Goal: Task Accomplishment & Management: Manage account settings

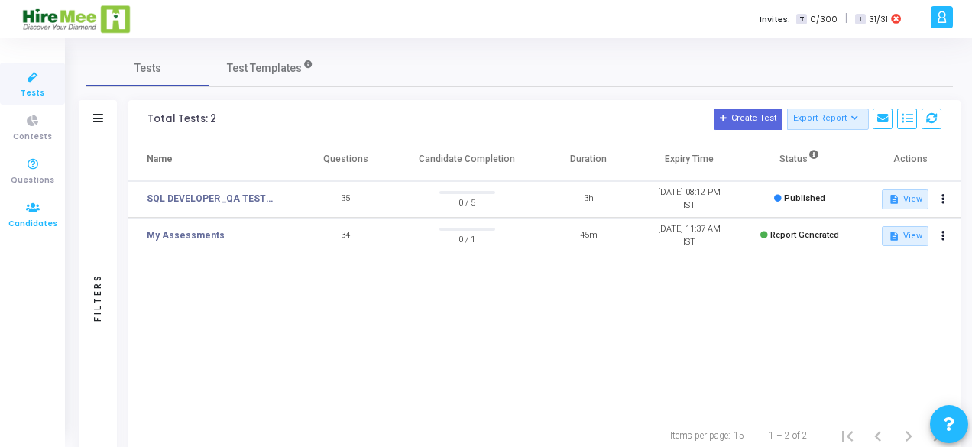
click at [37, 211] on icon at bounding box center [33, 208] width 32 height 19
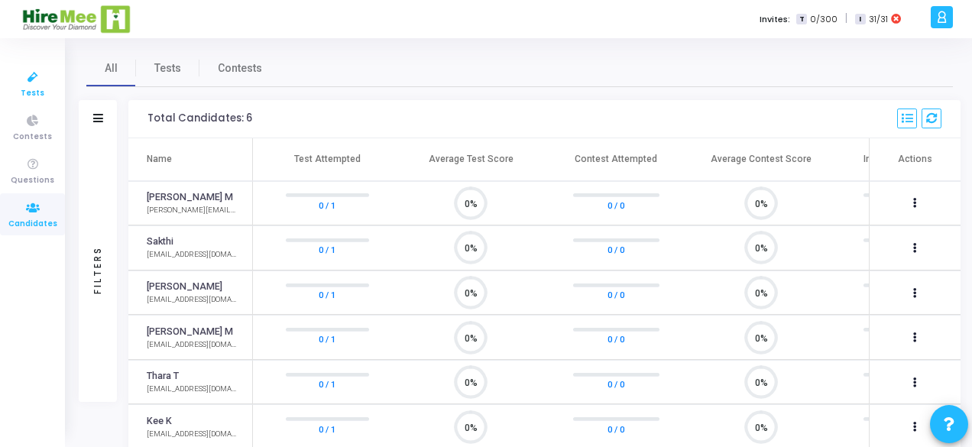
click at [32, 86] on icon at bounding box center [33, 77] width 32 height 19
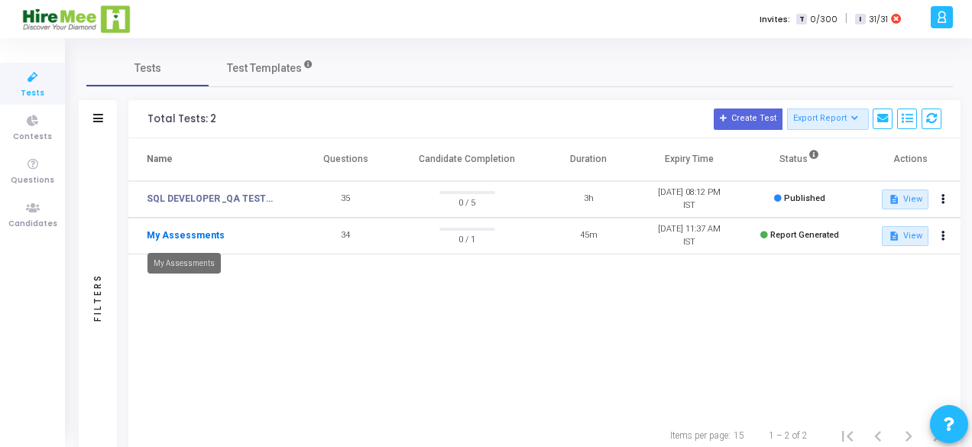
click at [177, 235] on link "My Assessments" at bounding box center [186, 235] width 78 height 14
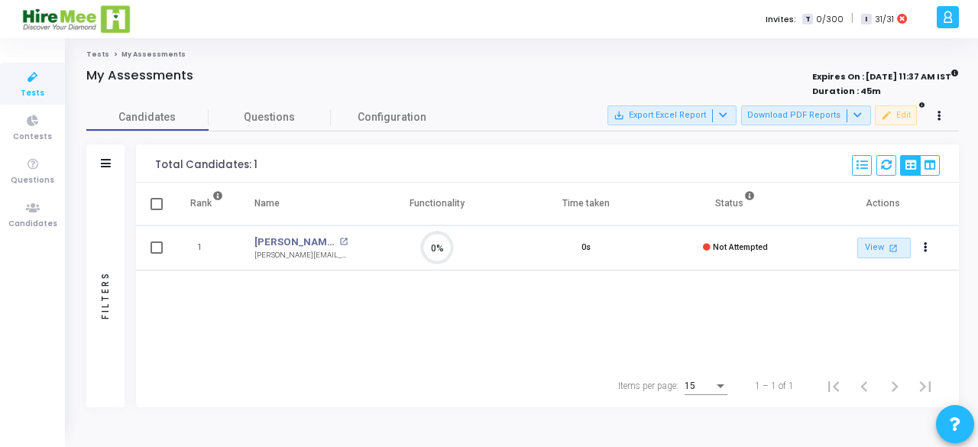
scroll to position [32, 38]
click at [620, 312] on div "Rank Name Functionality Time taken Status Actions 1 [PERSON_NAME] M open_in_new…" at bounding box center [547, 274] width 823 height 182
click at [939, 118] on icon at bounding box center [939, 116] width 4 height 8
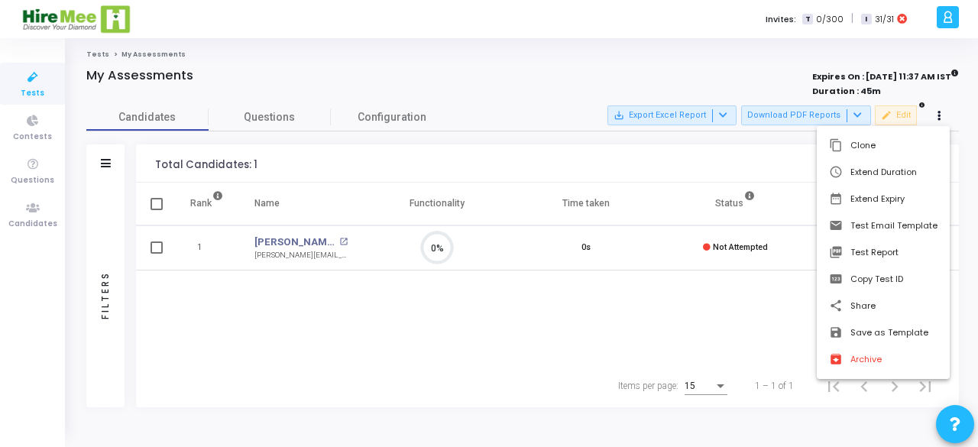
click at [617, 338] on div at bounding box center [489, 223] width 978 height 447
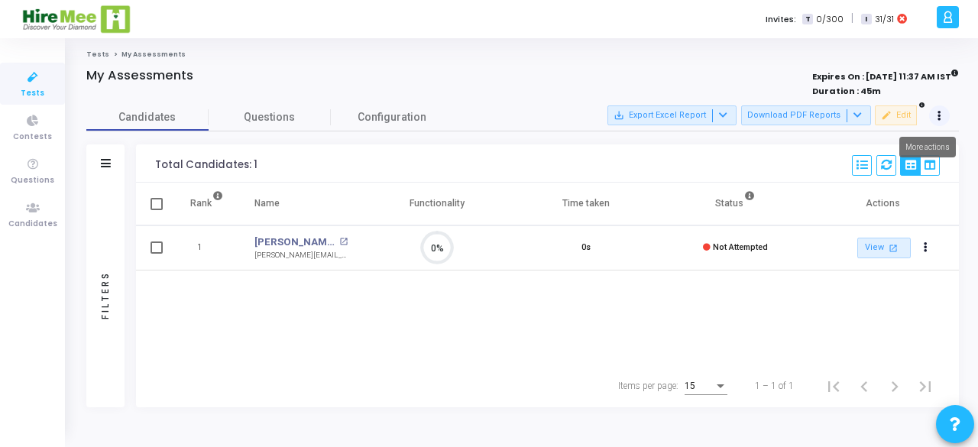
click at [937, 112] on icon at bounding box center [939, 116] width 4 height 8
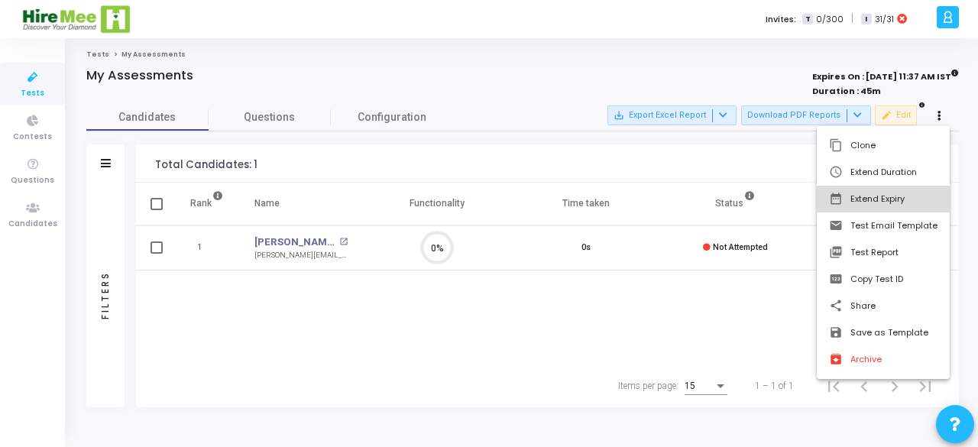
click at [882, 204] on button "date_range Extend Expiry" at bounding box center [883, 199] width 133 height 27
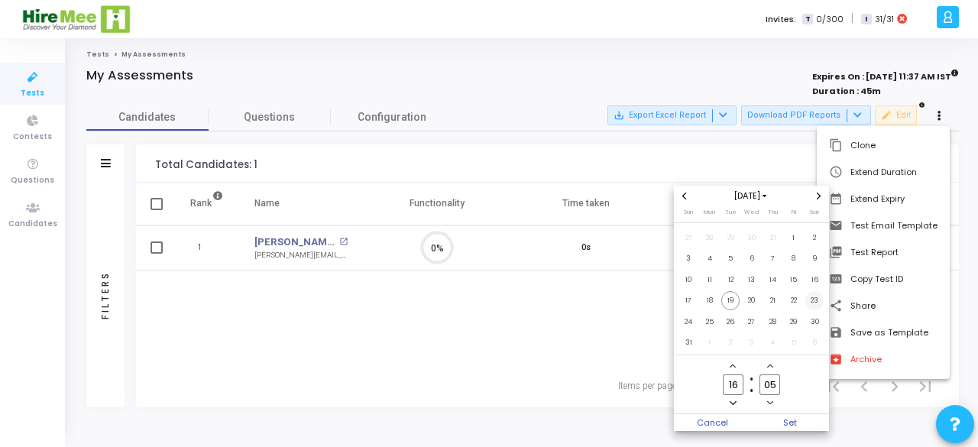
click at [811, 299] on span "23" at bounding box center [814, 300] width 19 height 19
click at [782, 418] on span "Set" at bounding box center [791, 422] width 78 height 17
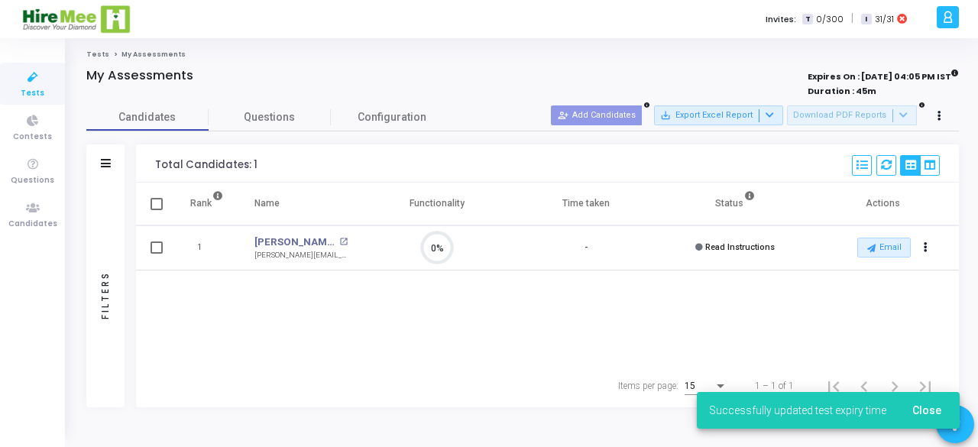
click at [504, 56] on ol "Tests My Assessments" at bounding box center [522, 55] width 873 height 10
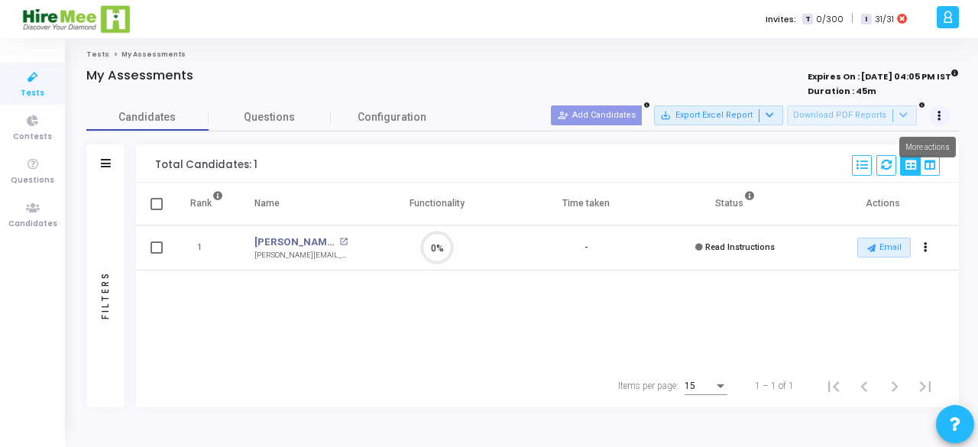
click at [945, 114] on button at bounding box center [939, 115] width 21 height 21
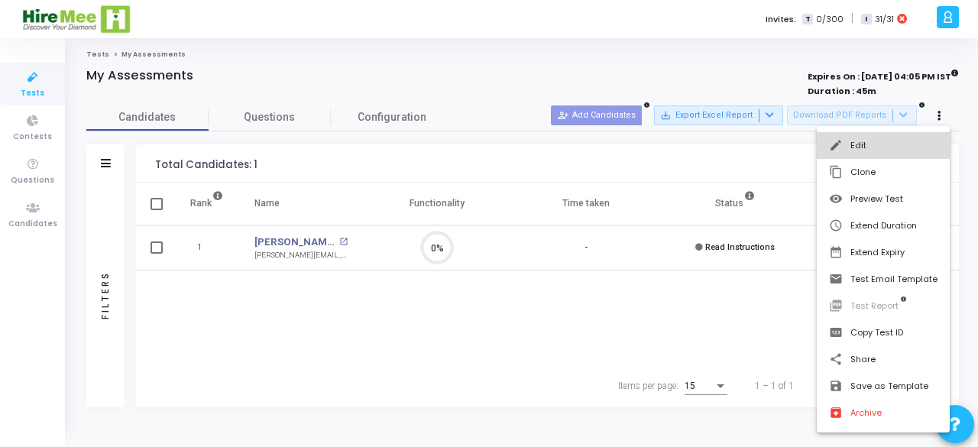
click at [908, 137] on button "edit Edit" at bounding box center [883, 145] width 133 height 27
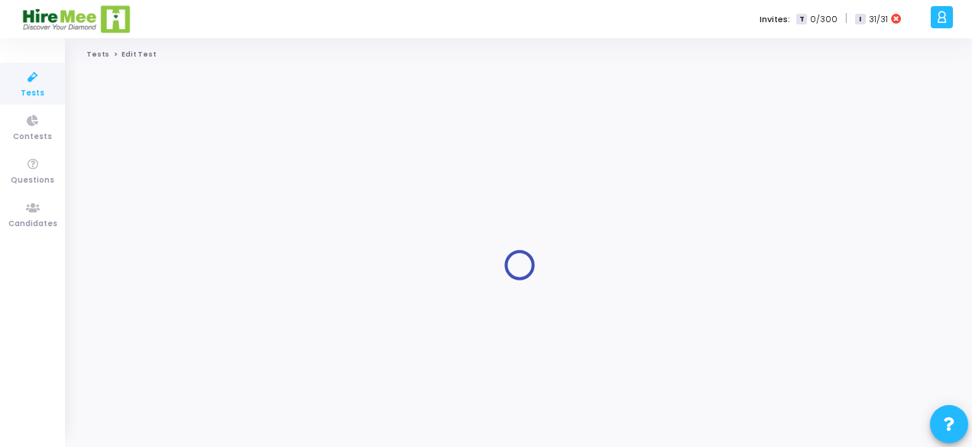
type input "[DATE] 12:37 PM"
checkbox input "false"
radio input "true"
type input "[DATE] 4:05 PM"
type input "100"
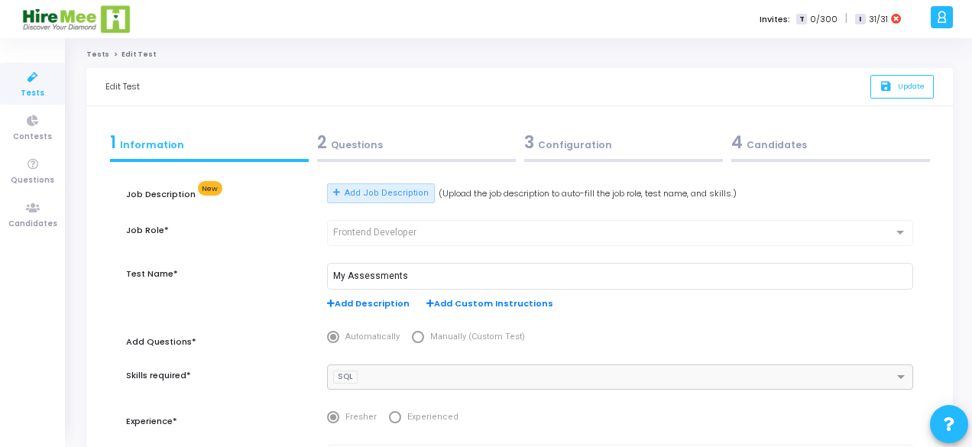
click at [576, 150] on div "3 Configuration" at bounding box center [623, 142] width 199 height 25
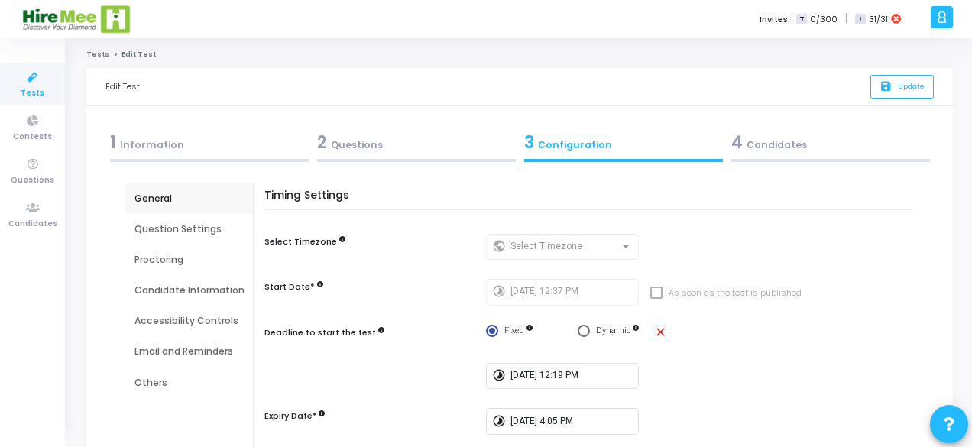
click at [654, 334] on mat-icon "close" at bounding box center [660, 331] width 13 height 13
radio input "false"
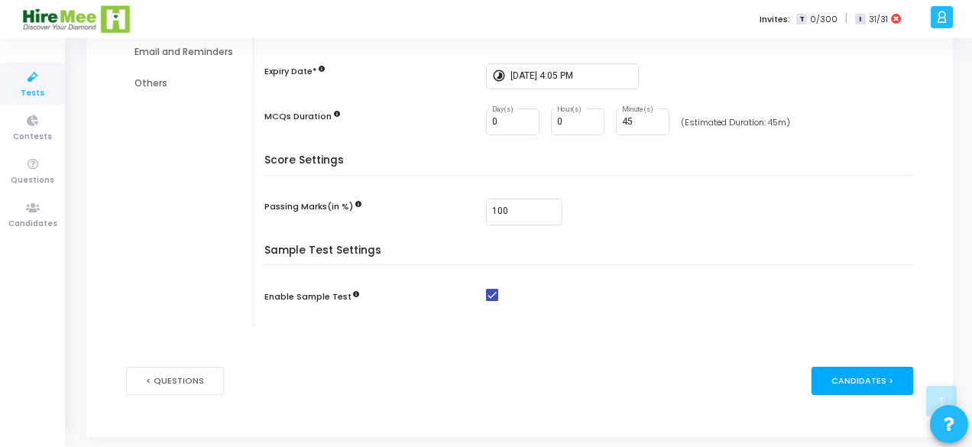
click at [862, 379] on div "Candidates >" at bounding box center [862, 381] width 102 height 28
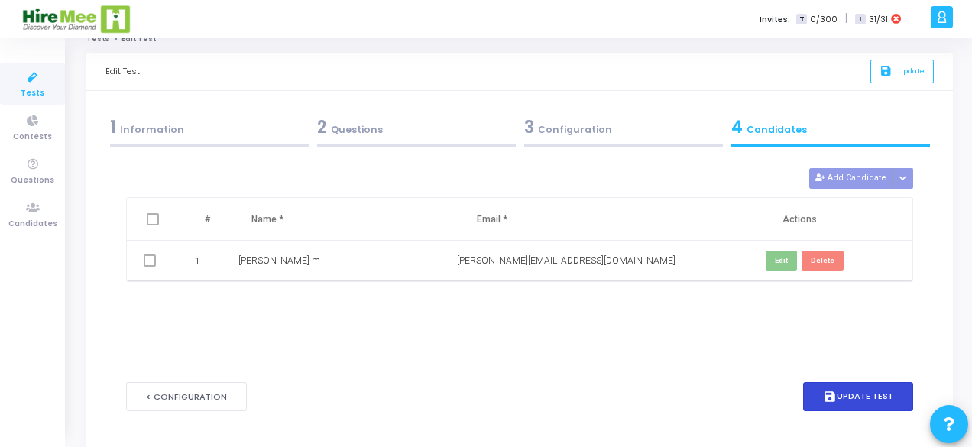
click at [860, 378] on div "< Configuration save Update Test" at bounding box center [519, 397] width 787 height 76
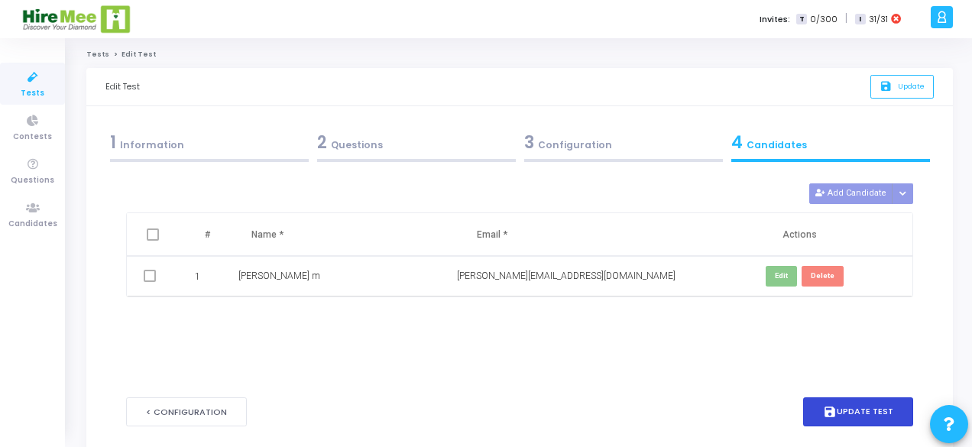
click at [835, 407] on icon "save" at bounding box center [830, 412] width 14 height 14
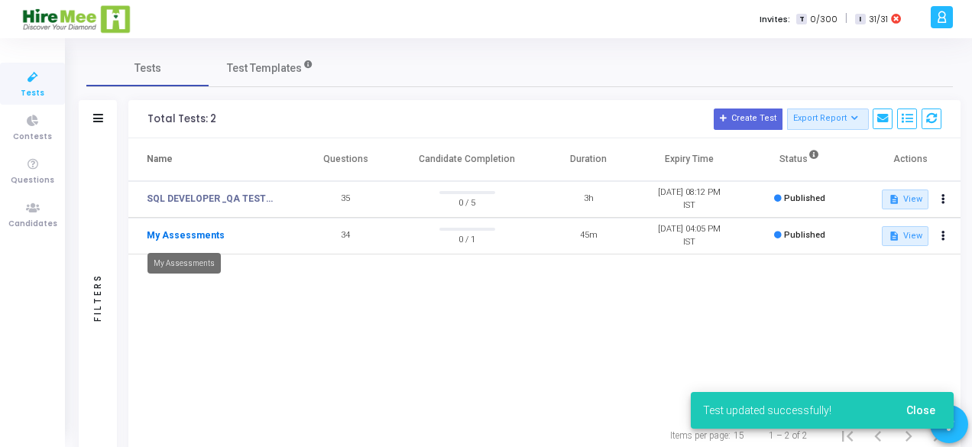
click at [183, 236] on link "My Assessments" at bounding box center [186, 235] width 78 height 14
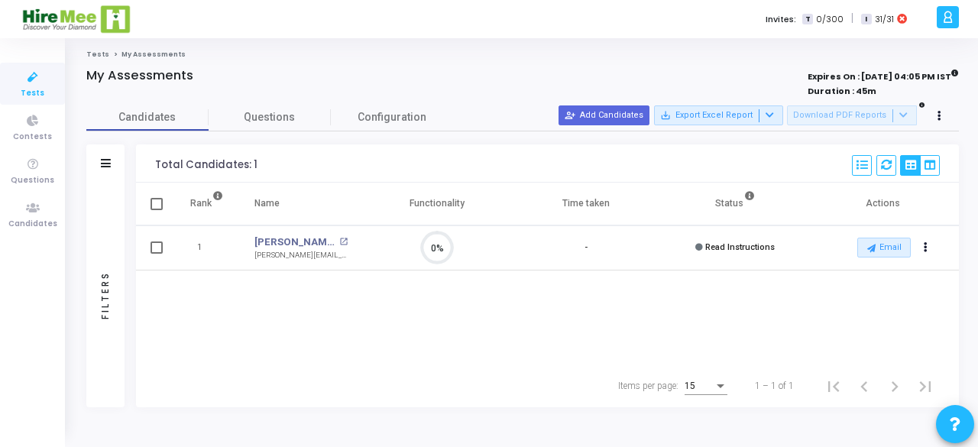
scroll to position [32, 38]
click at [597, 112] on button "person_add_alt Add Candidates" at bounding box center [604, 115] width 91 height 20
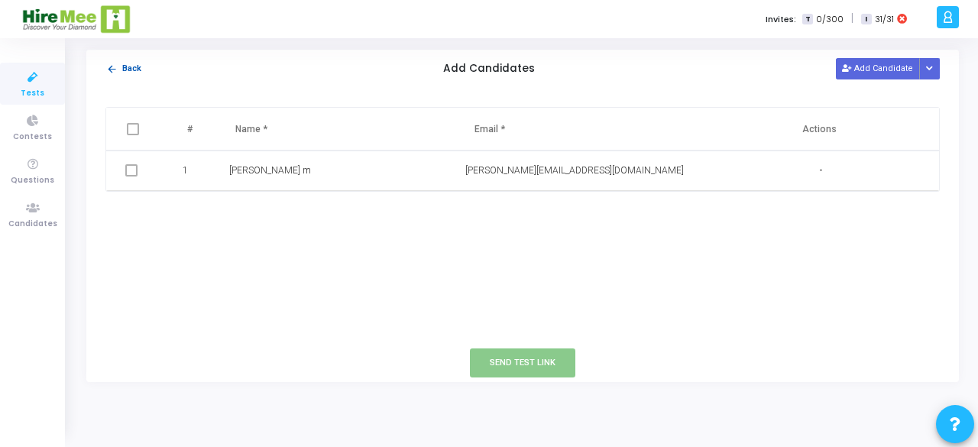
click at [131, 73] on button "arrow_back Back" at bounding box center [123, 69] width 37 height 15
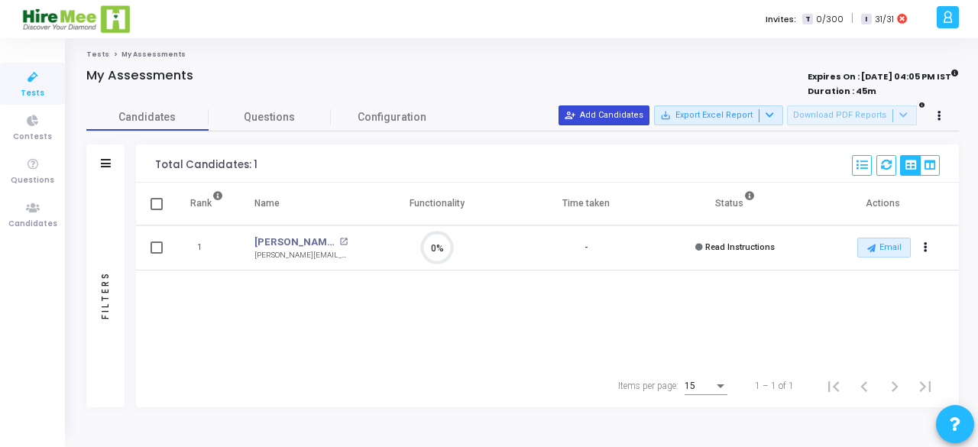
click at [627, 113] on button "person_add_alt Add Candidates" at bounding box center [604, 115] width 91 height 20
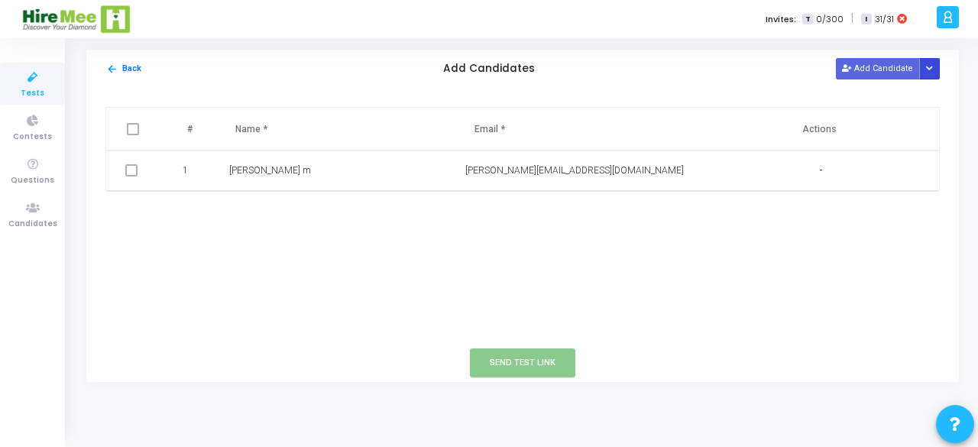
click at [937, 70] on button "Button group with nested dropdown" at bounding box center [929, 68] width 21 height 21
click at [747, 70] on div "arrow_back Back Add Candidates Add Candidate" at bounding box center [522, 69] width 873 height 38
click at [923, 65] on button "Button group with nested dropdown" at bounding box center [929, 68] width 21 height 21
click at [856, 99] on button "Upload Candidate List" at bounding box center [874, 97] width 117 height 21
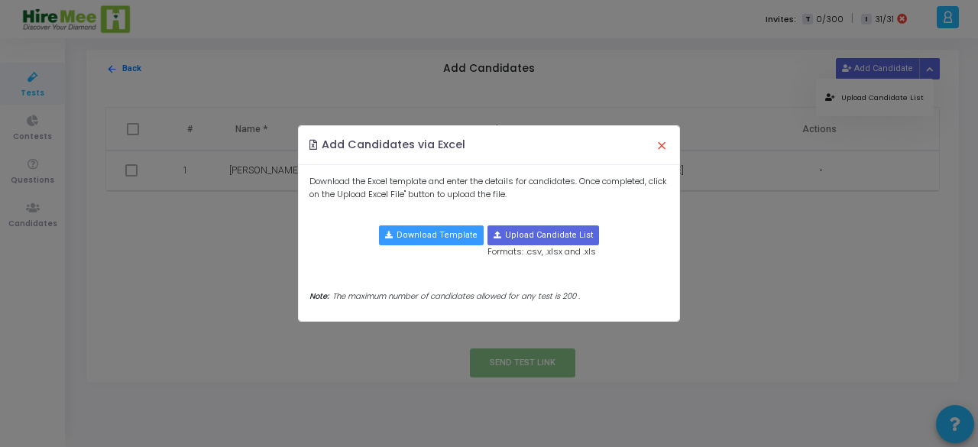
click at [668, 144] on button "×" at bounding box center [662, 145] width 32 height 34
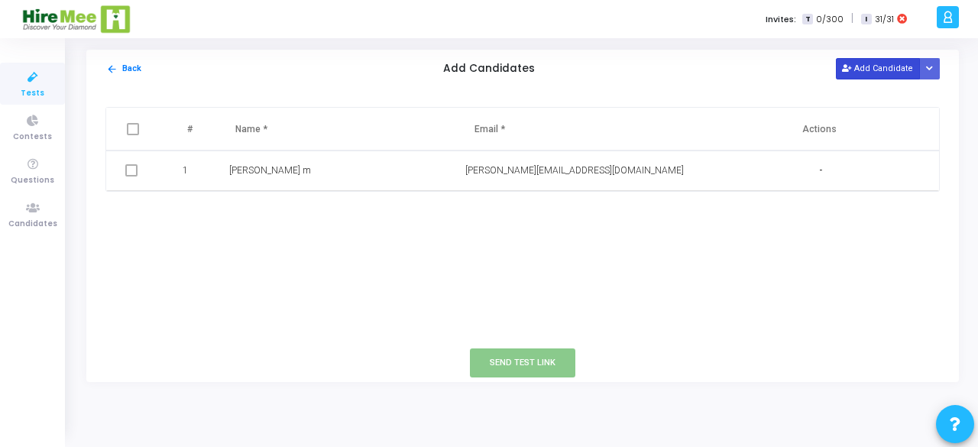
click at [869, 77] on button "Add Candidate" at bounding box center [878, 68] width 84 height 21
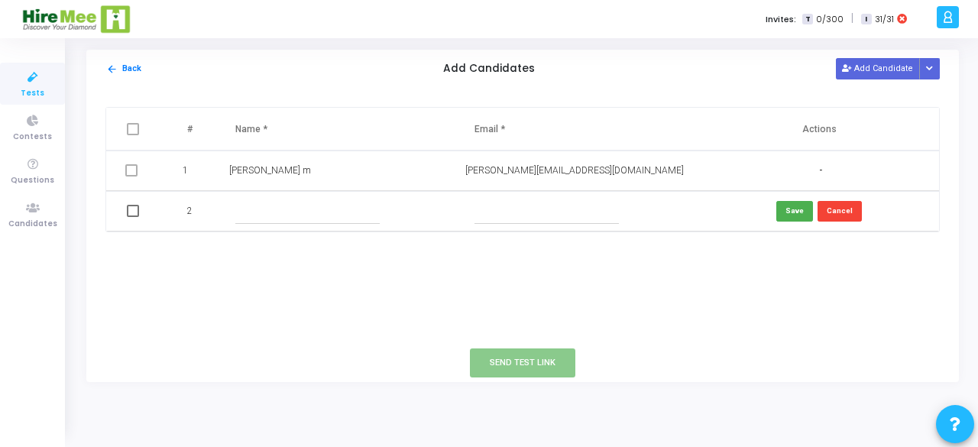
click at [292, 209] on input "text" at bounding box center [307, 211] width 144 height 25
click at [875, 79] on button "Add Candidate" at bounding box center [878, 68] width 84 height 21
click at [876, 76] on button "Add Candidate" at bounding box center [878, 68] width 84 height 21
click at [868, 68] on button "Add Candidate" at bounding box center [878, 68] width 84 height 21
click at [304, 207] on input "text" at bounding box center [307, 211] width 144 height 25
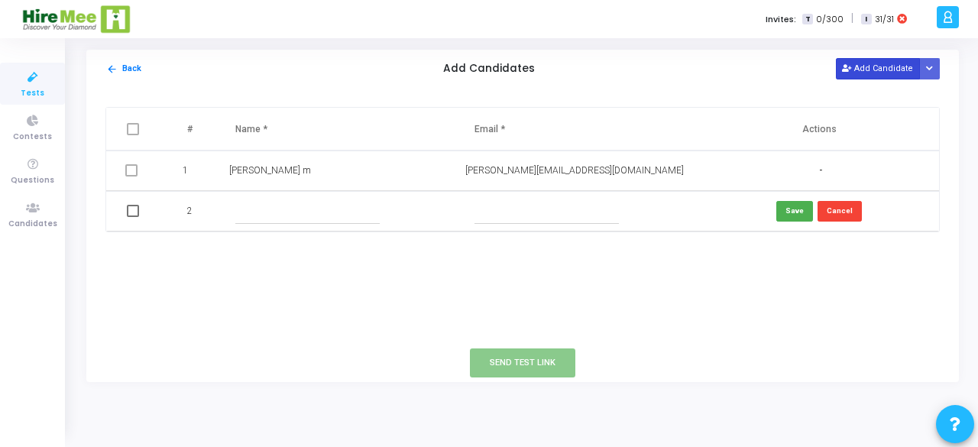
click at [863, 72] on button "Add Candidate" at bounding box center [878, 68] width 84 height 21
click at [319, 210] on input "text" at bounding box center [307, 211] width 144 height 25
type input "pradeep"
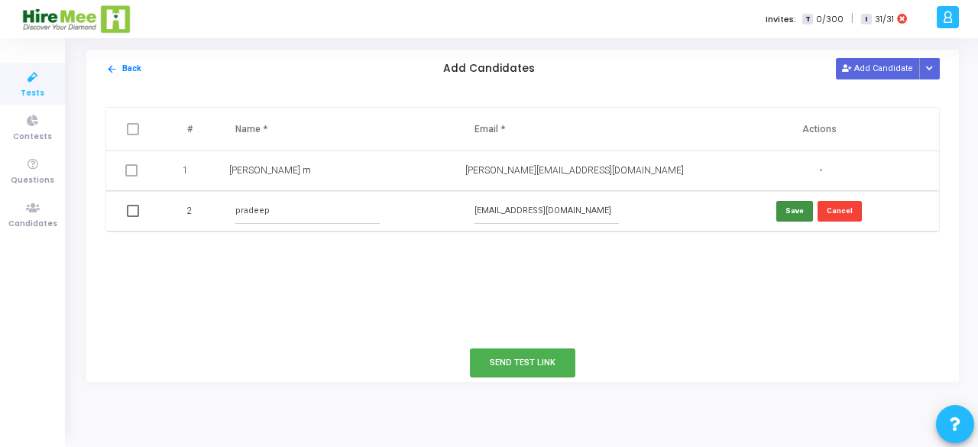
type input "[EMAIL_ADDRESS][DOMAIN_NAME]"
click at [788, 209] on button "Save" at bounding box center [794, 211] width 37 height 21
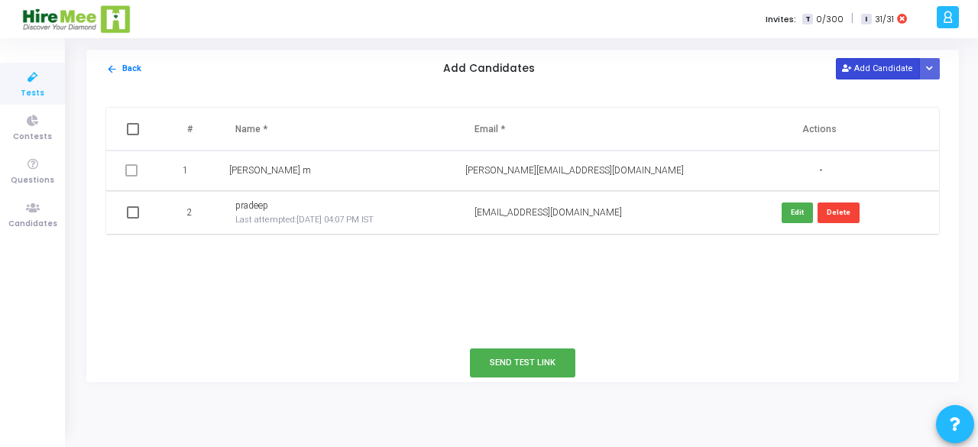
click at [875, 72] on button "Add Candidate" at bounding box center [878, 68] width 84 height 21
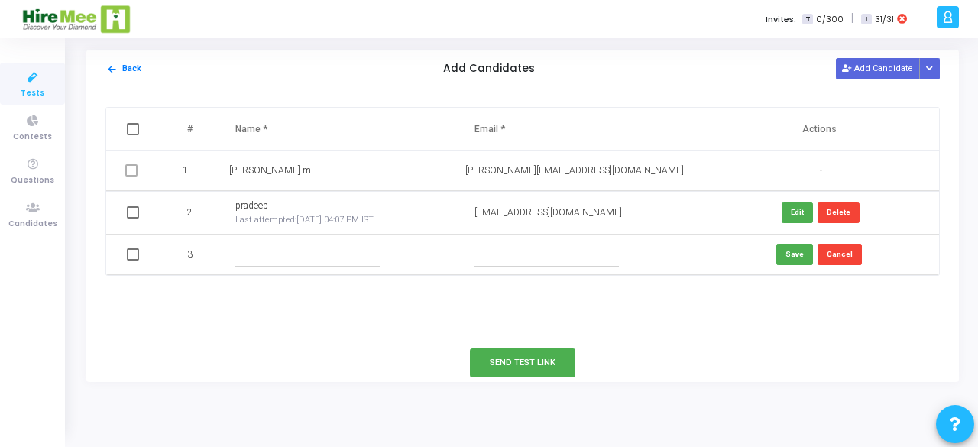
click at [250, 251] on input "text" at bounding box center [307, 254] width 144 height 25
click at [850, 251] on button "Cancel" at bounding box center [840, 254] width 44 height 21
click at [935, 63] on button "Button group with nested dropdown" at bounding box center [929, 68] width 21 height 21
click at [869, 96] on button "Upload Candidate List" at bounding box center [874, 97] width 117 height 21
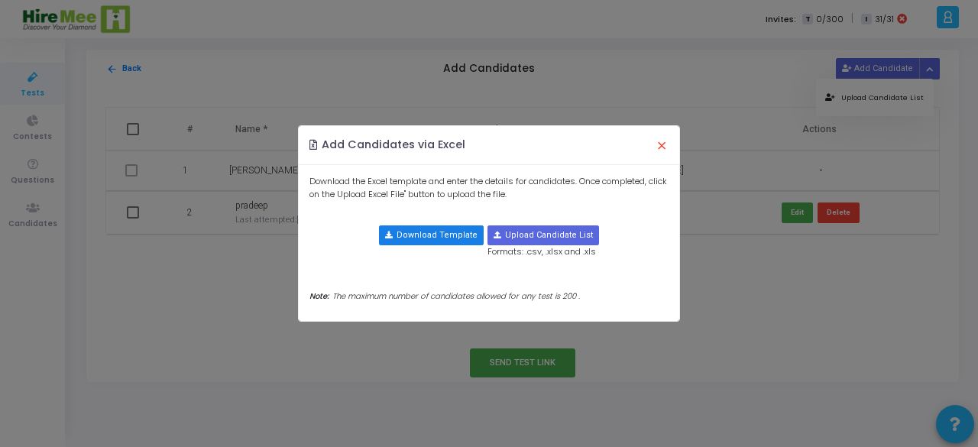
click at [425, 237] on button "Download Template" at bounding box center [431, 235] width 105 height 20
click at [518, 143] on div "Add Candidates via Excel ×" at bounding box center [489, 145] width 380 height 39
click at [668, 152] on button "×" at bounding box center [662, 145] width 32 height 34
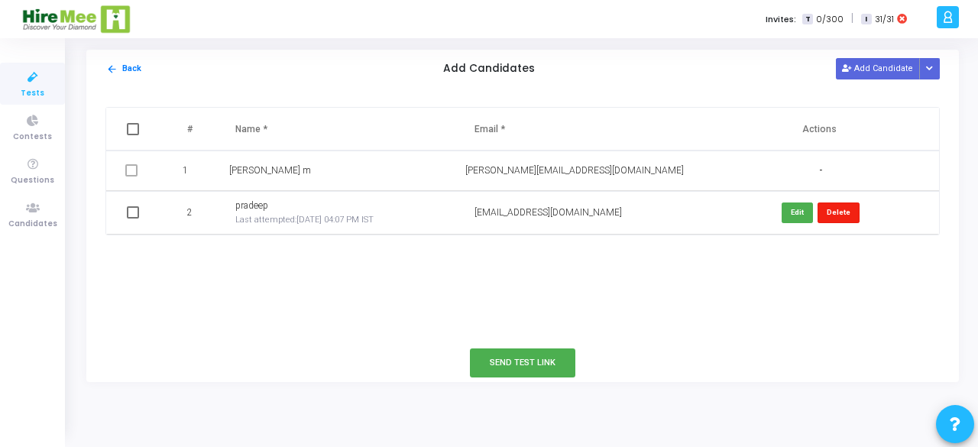
click at [829, 207] on button "Delete" at bounding box center [839, 212] width 42 height 21
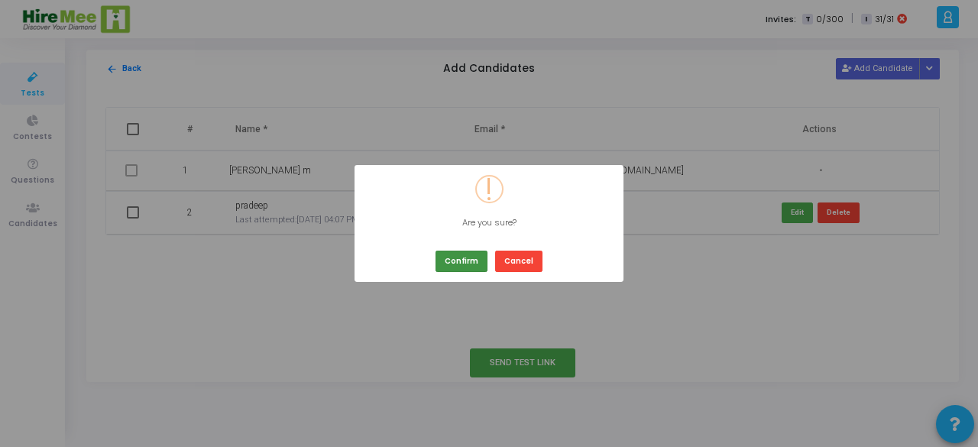
click at [460, 261] on button "Confirm" at bounding box center [461, 261] width 52 height 21
